Goal: Task Accomplishment & Management: Manage account settings

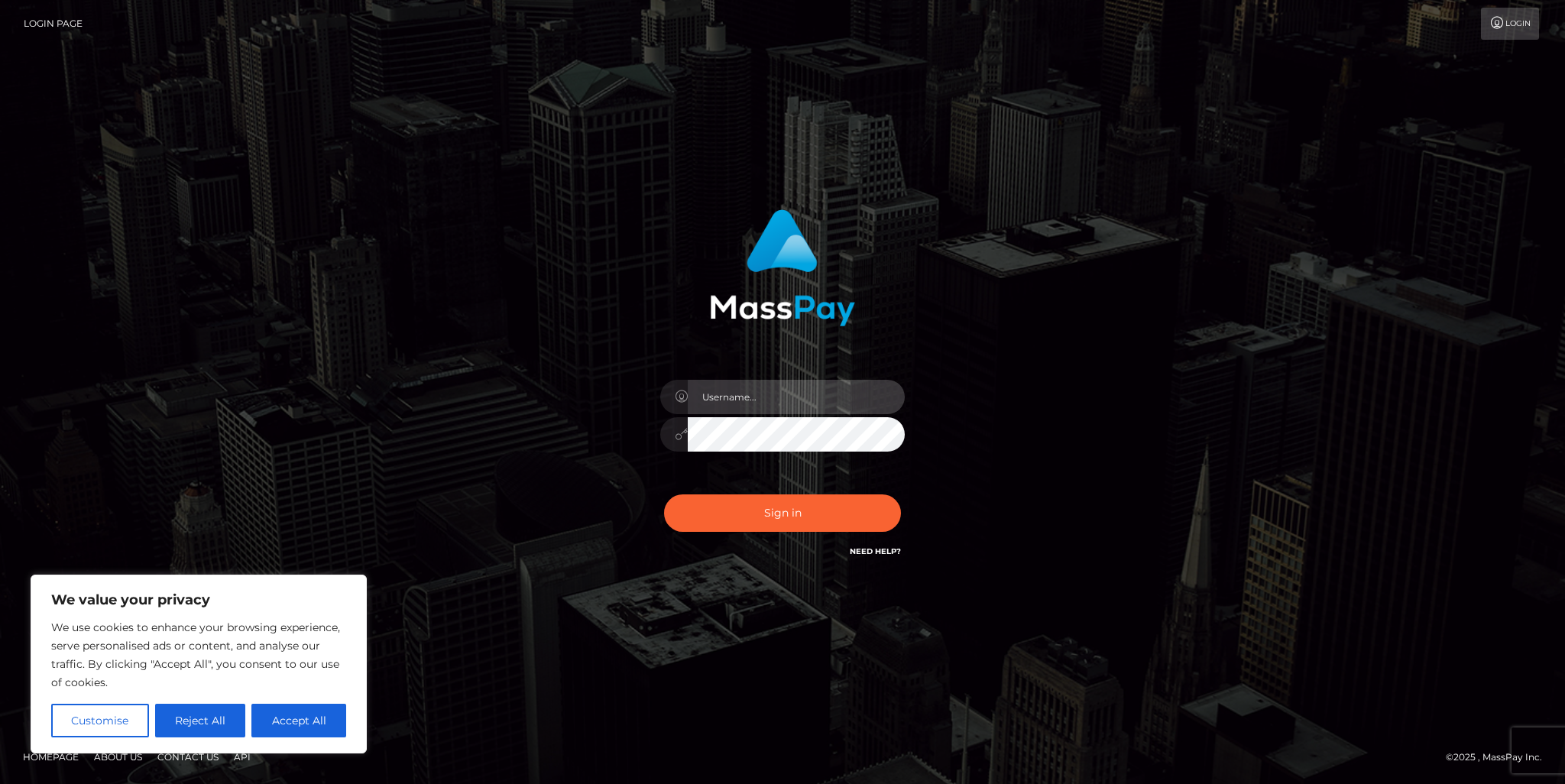
click at [764, 403] on input "text" at bounding box center [796, 397] width 217 height 35
type input "[EMAIL_ADDRESS][DOMAIN_NAME]"
click at [664, 494] on button "Sign in" at bounding box center [782, 512] width 237 height 37
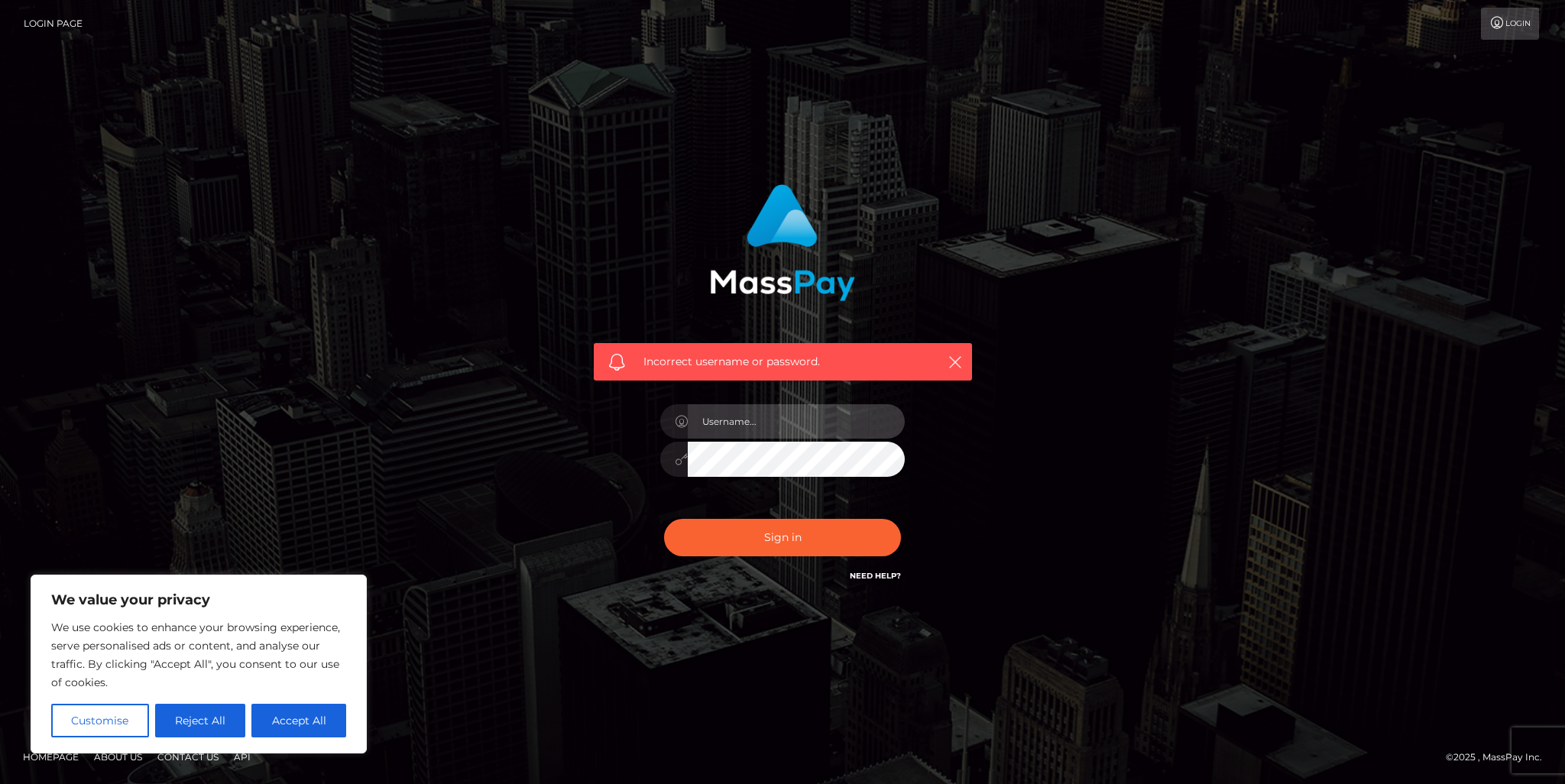
click at [761, 423] on input "text" at bounding box center [796, 422] width 217 height 35
type input "[EMAIL_ADDRESS][DOMAIN_NAME]"
click at [664, 519] on button "Sign in" at bounding box center [782, 537] width 237 height 37
click at [758, 408] on input "text" at bounding box center [796, 422] width 217 height 35
type input "xmvpphantomzx@gmail.com"
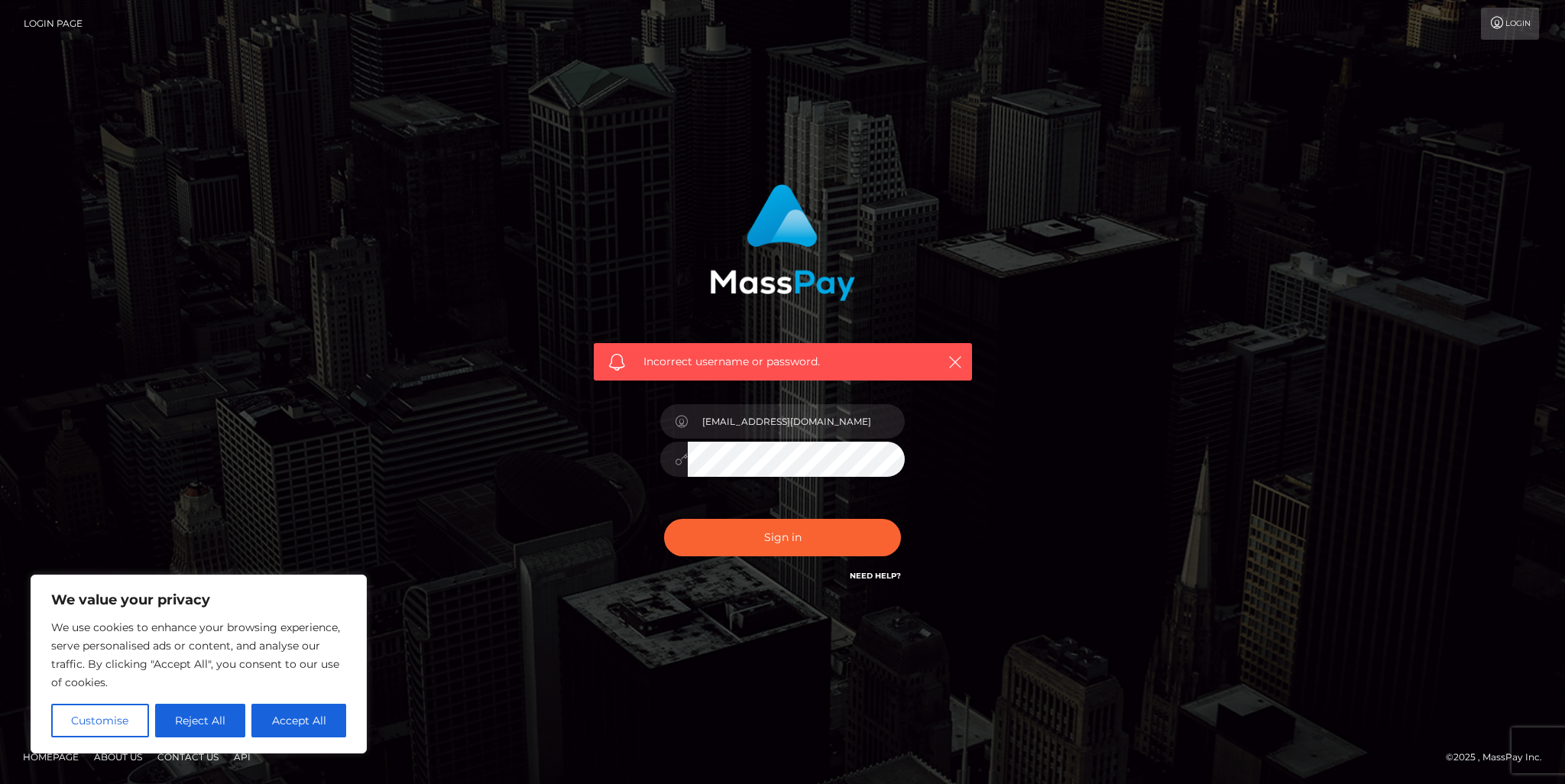
click at [664, 519] on button "Sign in" at bounding box center [782, 537] width 237 height 37
click at [772, 426] on input "text" at bounding box center [796, 422] width 217 height 35
type input "xmvpphantomzx@gmail.com"
click at [664, 519] on button "Sign in" at bounding box center [782, 537] width 237 height 37
